Goal: Check status: Check status

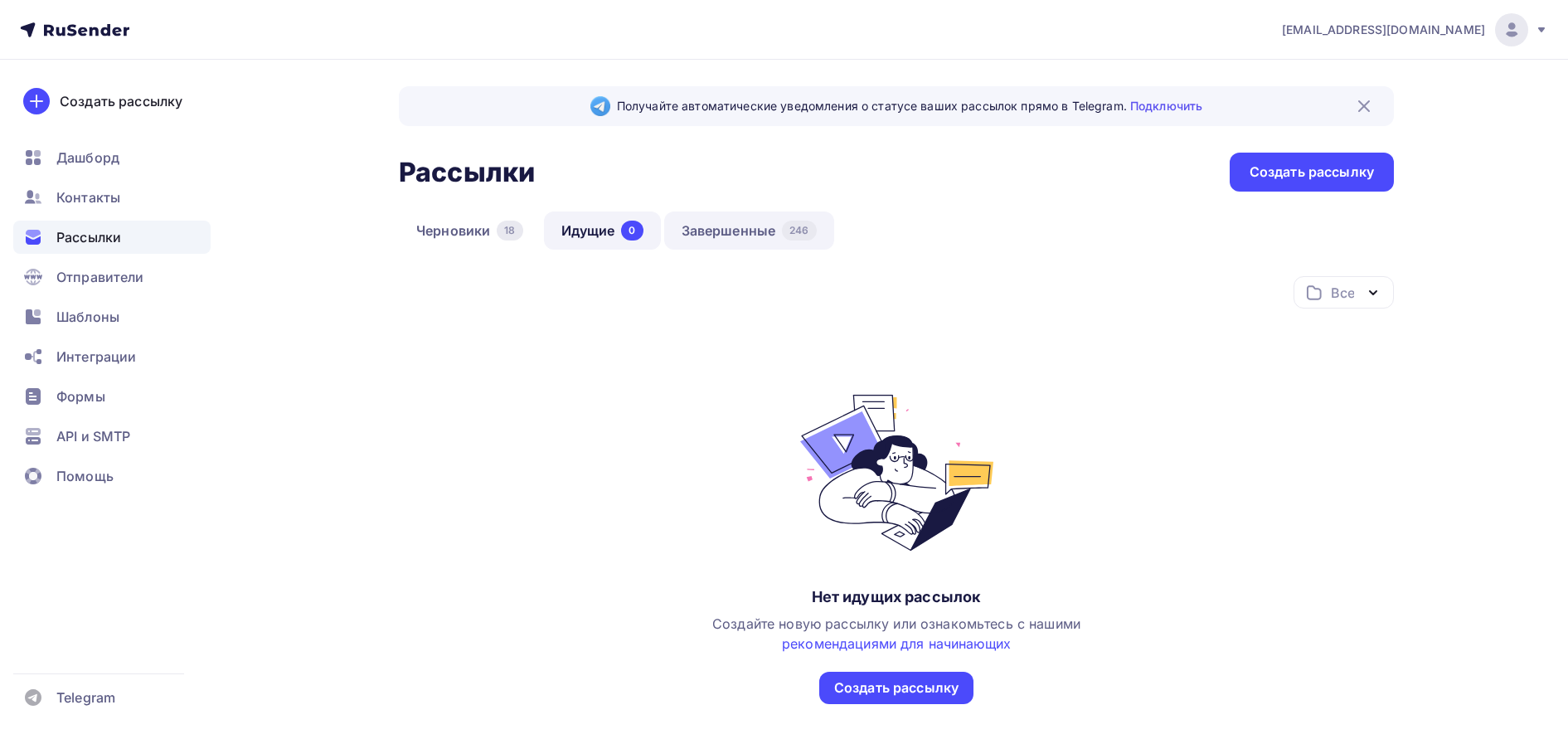
click at [753, 232] on link "Завершенные 246" at bounding box center [749, 230] width 170 height 38
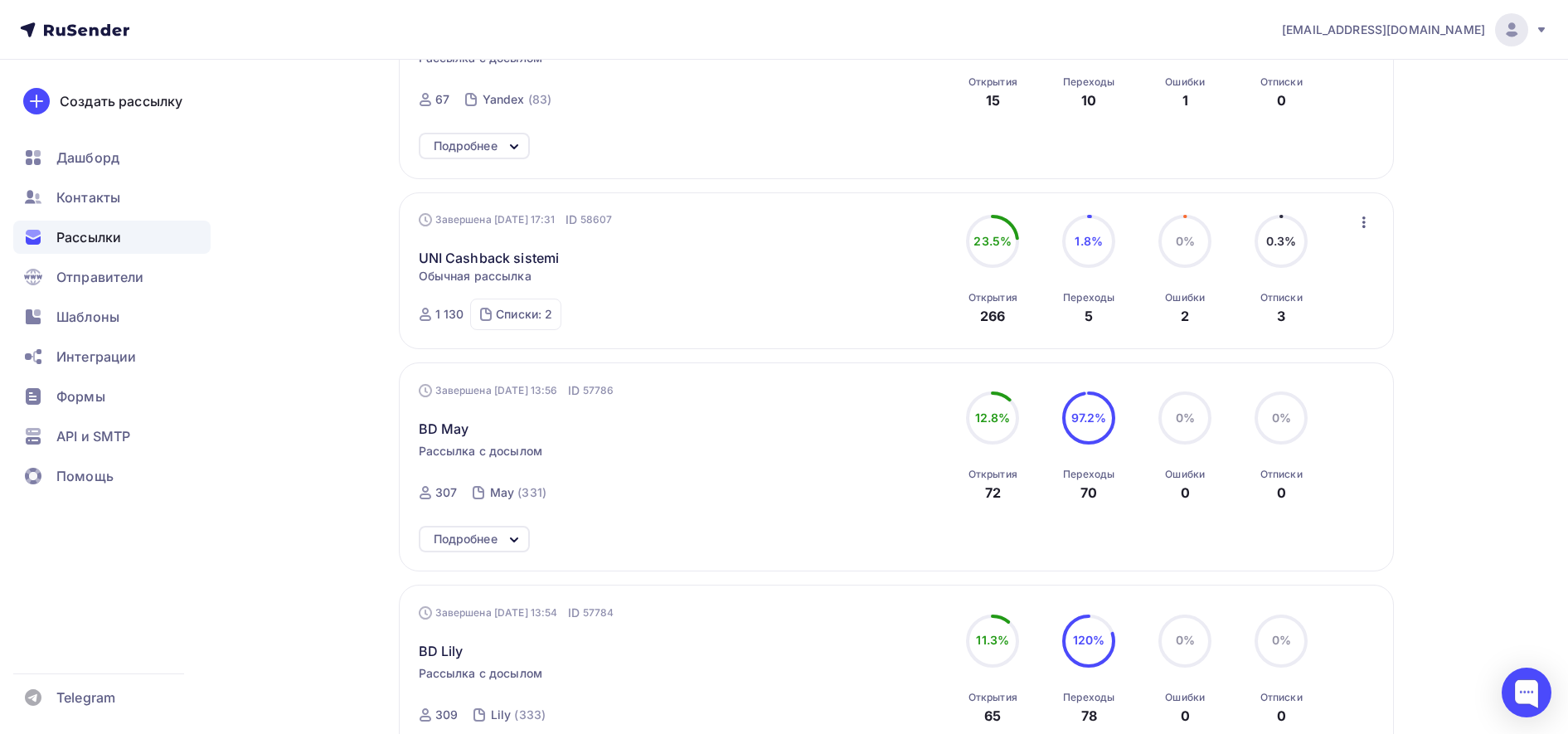
scroll to position [1411, 0]
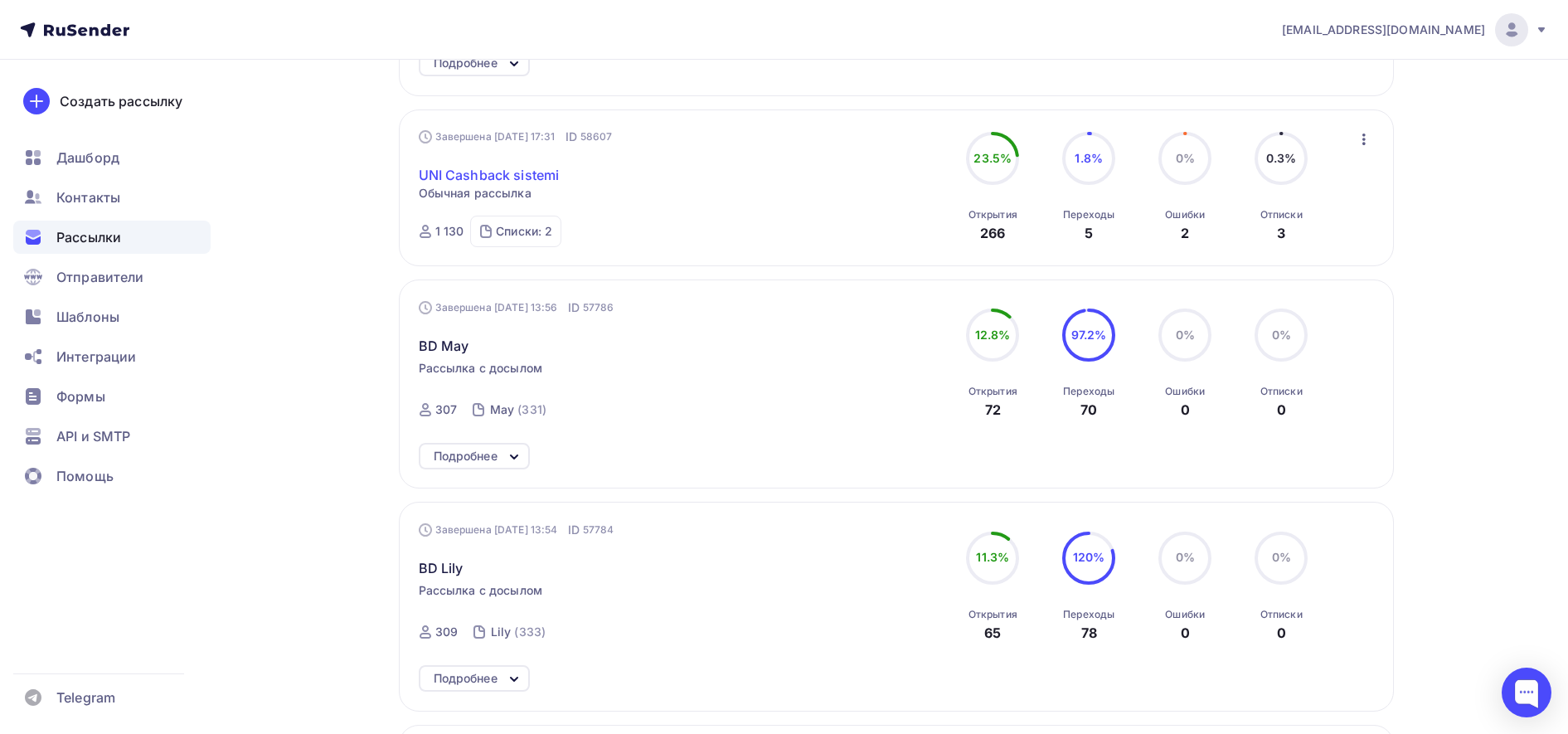
click at [437, 170] on link "UNI Cashback sistemi" at bounding box center [489, 174] width 141 height 20
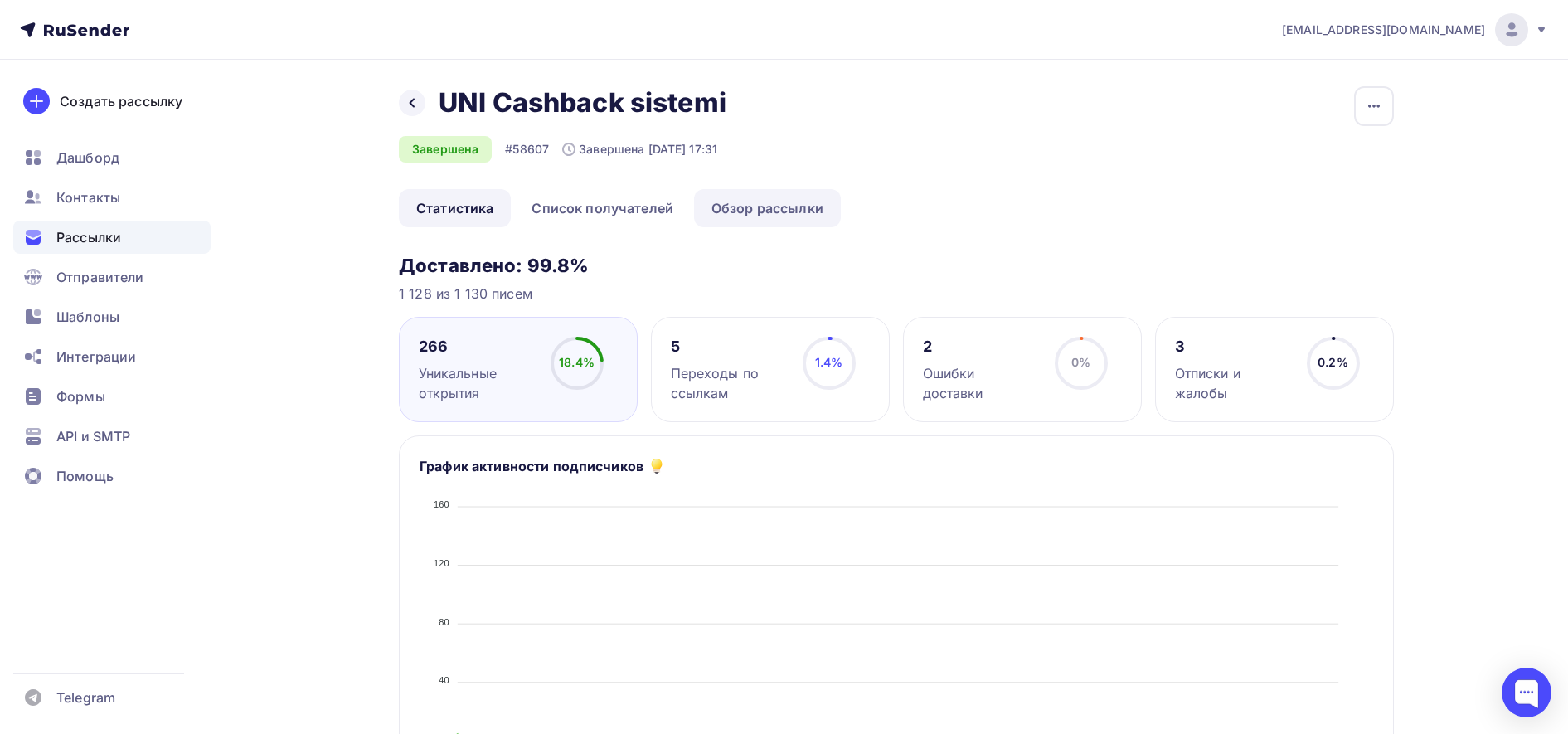
click at [778, 217] on link "Обзор рассылки" at bounding box center [767, 208] width 147 height 38
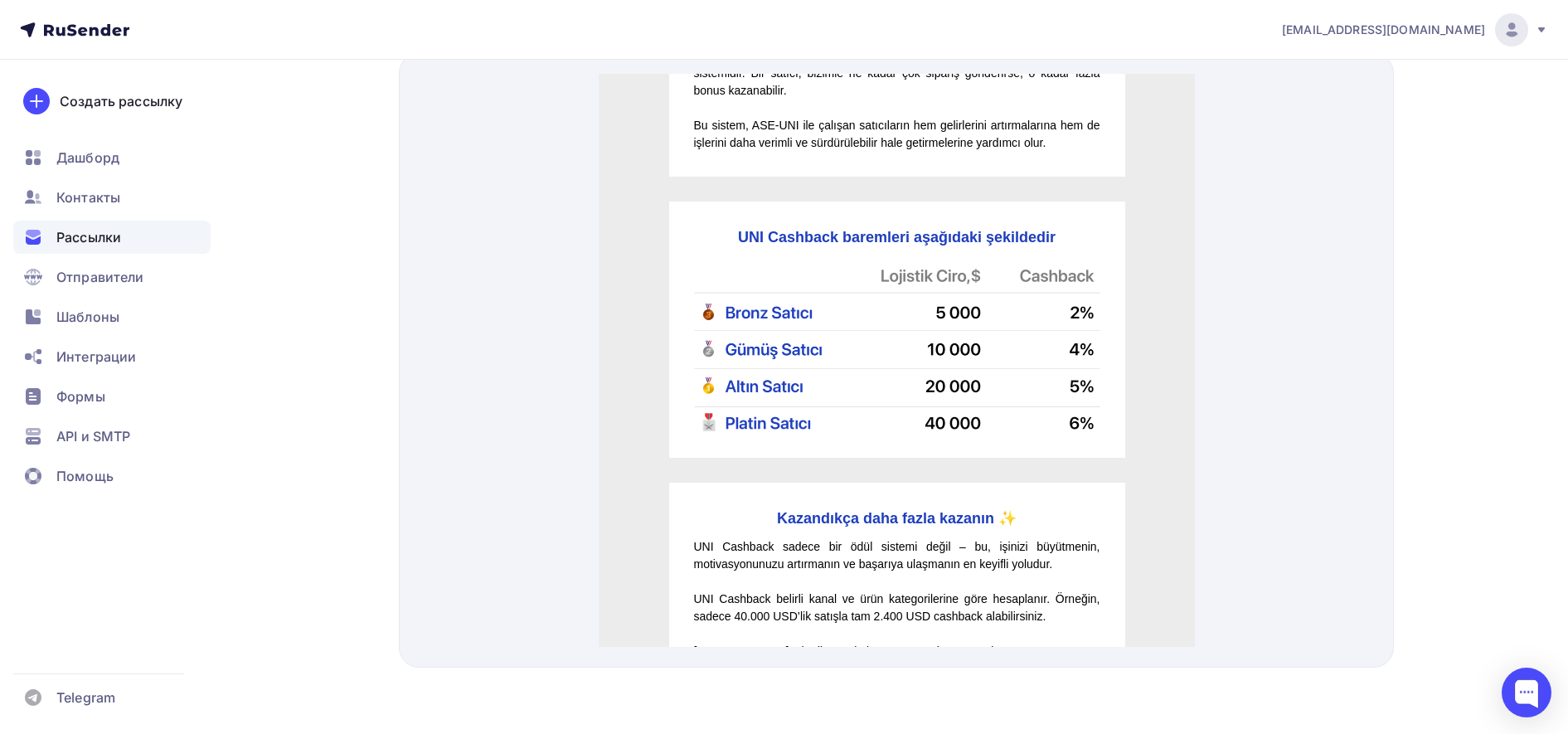
scroll to position [431, 0]
